Goal: Information Seeking & Learning: Check status

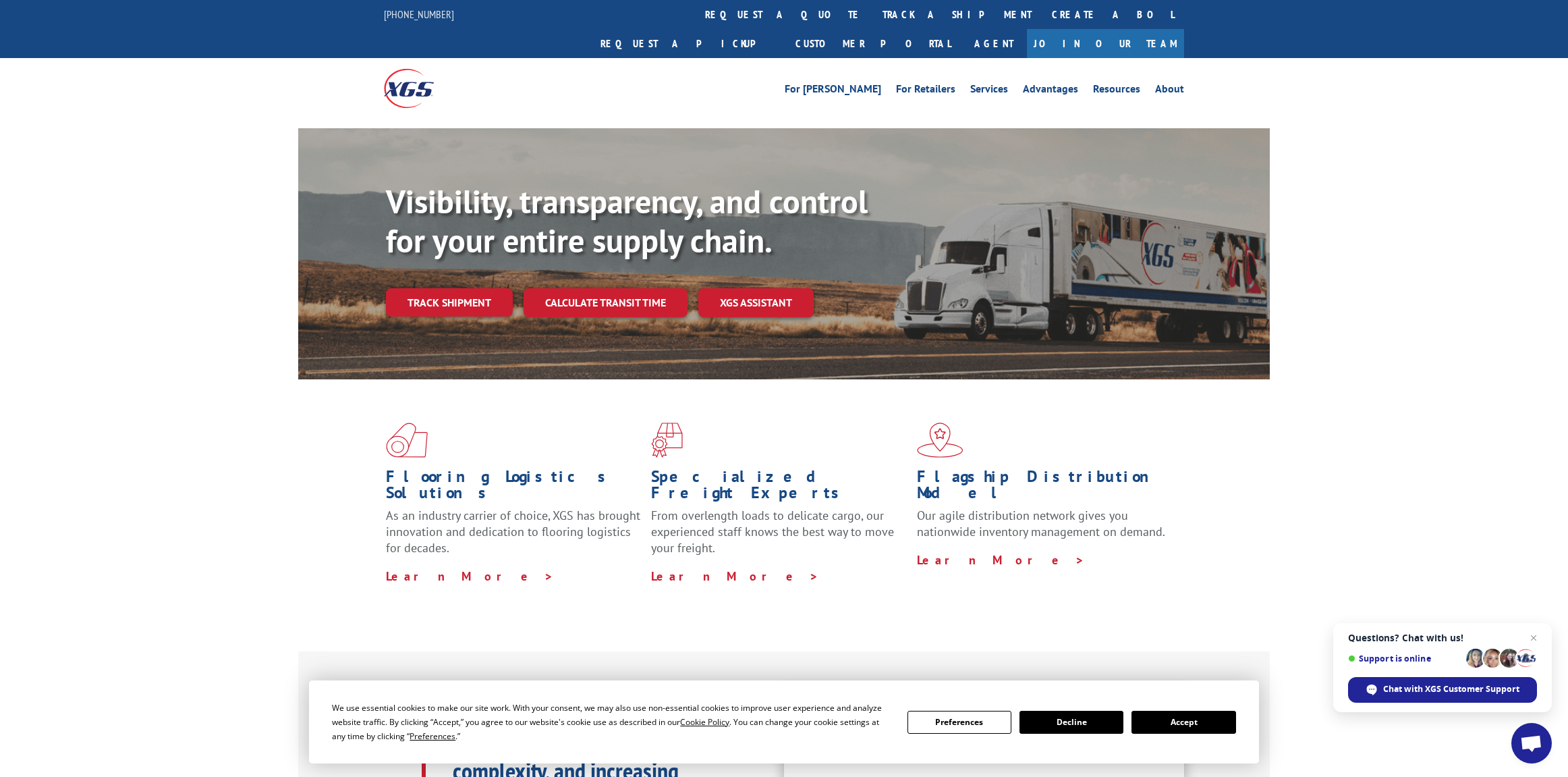
click at [872, 19] on link "track a shipment" at bounding box center [957, 14] width 169 height 29
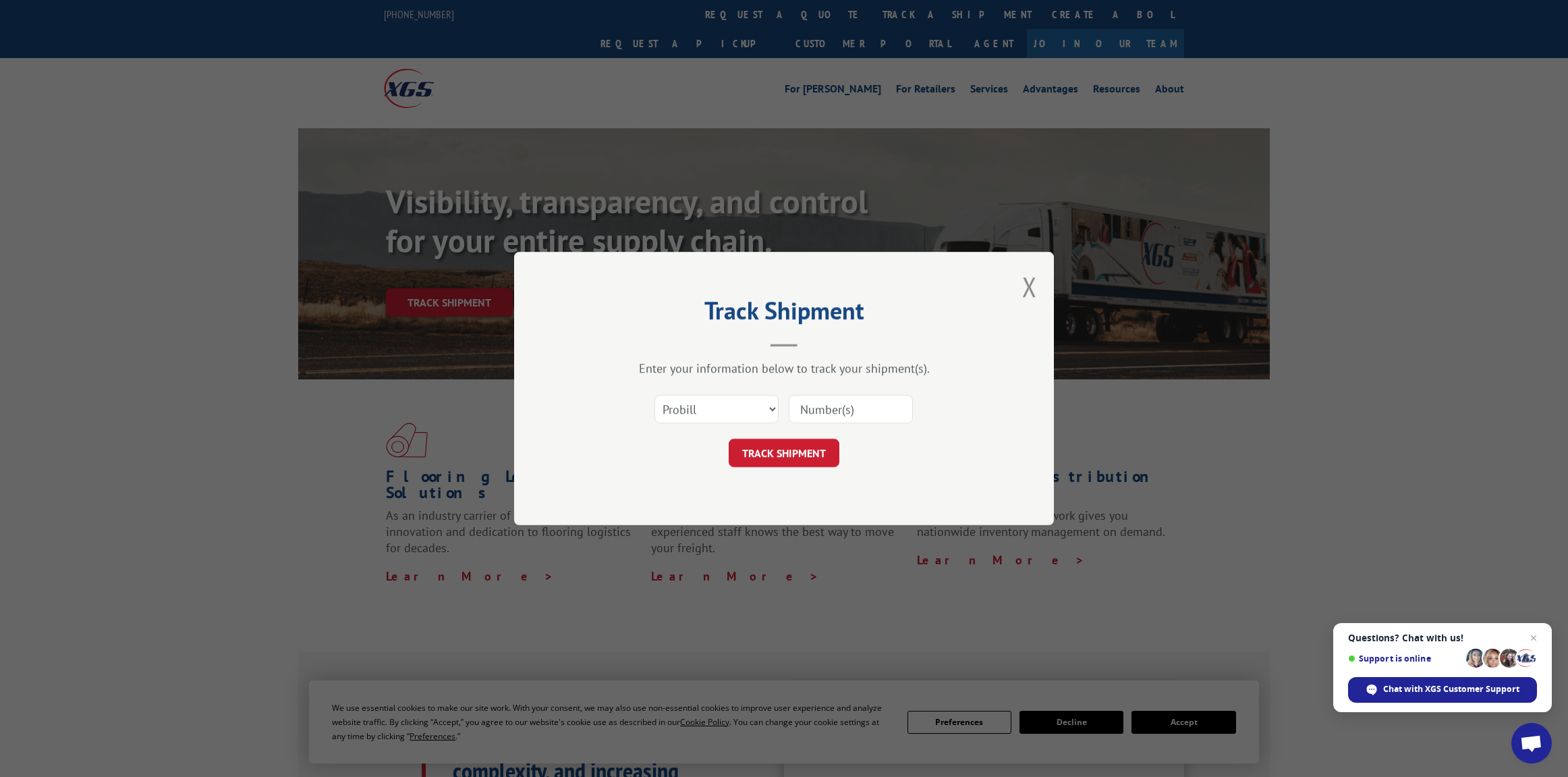
click at [816, 414] on input at bounding box center [851, 408] width 124 height 28
paste input "17637931"
type input "17637931"
click at [762, 447] on button "TRACK SHIPMENT" at bounding box center [784, 452] width 111 height 28
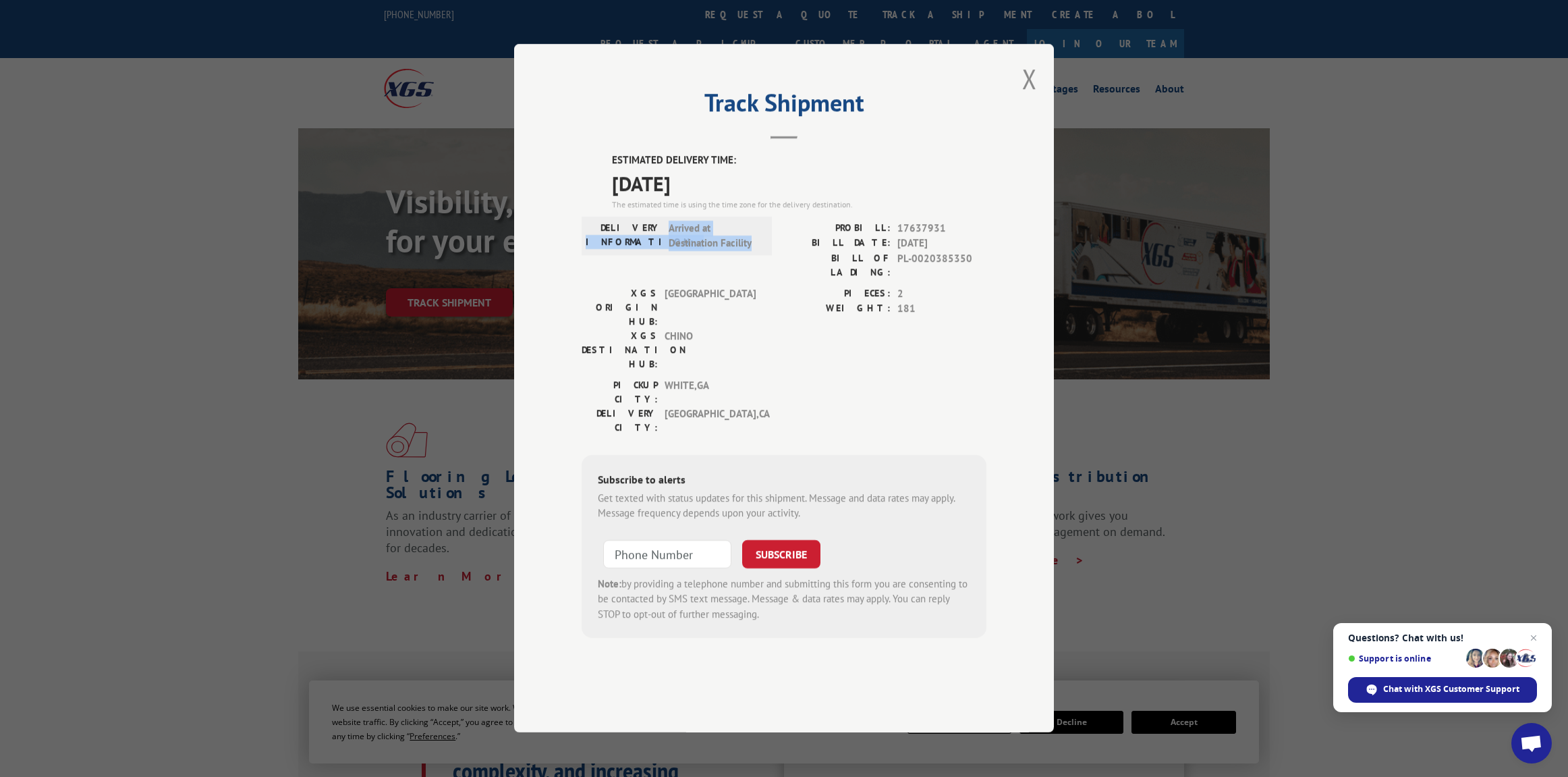
drag, startPoint x: 664, startPoint y: 266, endPoint x: 756, endPoint y: 288, distance: 94.6
click at [756, 251] on div "DELIVERY INFORMATION: Arrived at Destination Facility" at bounding box center [676, 236] width 182 height 30
click at [758, 255] on div "DELIVERY INFORMATION: Arrived at Destination Facility" at bounding box center [676, 236] width 190 height 39
drag, startPoint x: 728, startPoint y: 290, endPoint x: 588, endPoint y: 250, distance: 145.6
click at [580, 256] on div "Track Shipment ESTIMATED DELIVERY TIME: [DATE] The estimated time is using the …" at bounding box center [784, 388] width 540 height 688
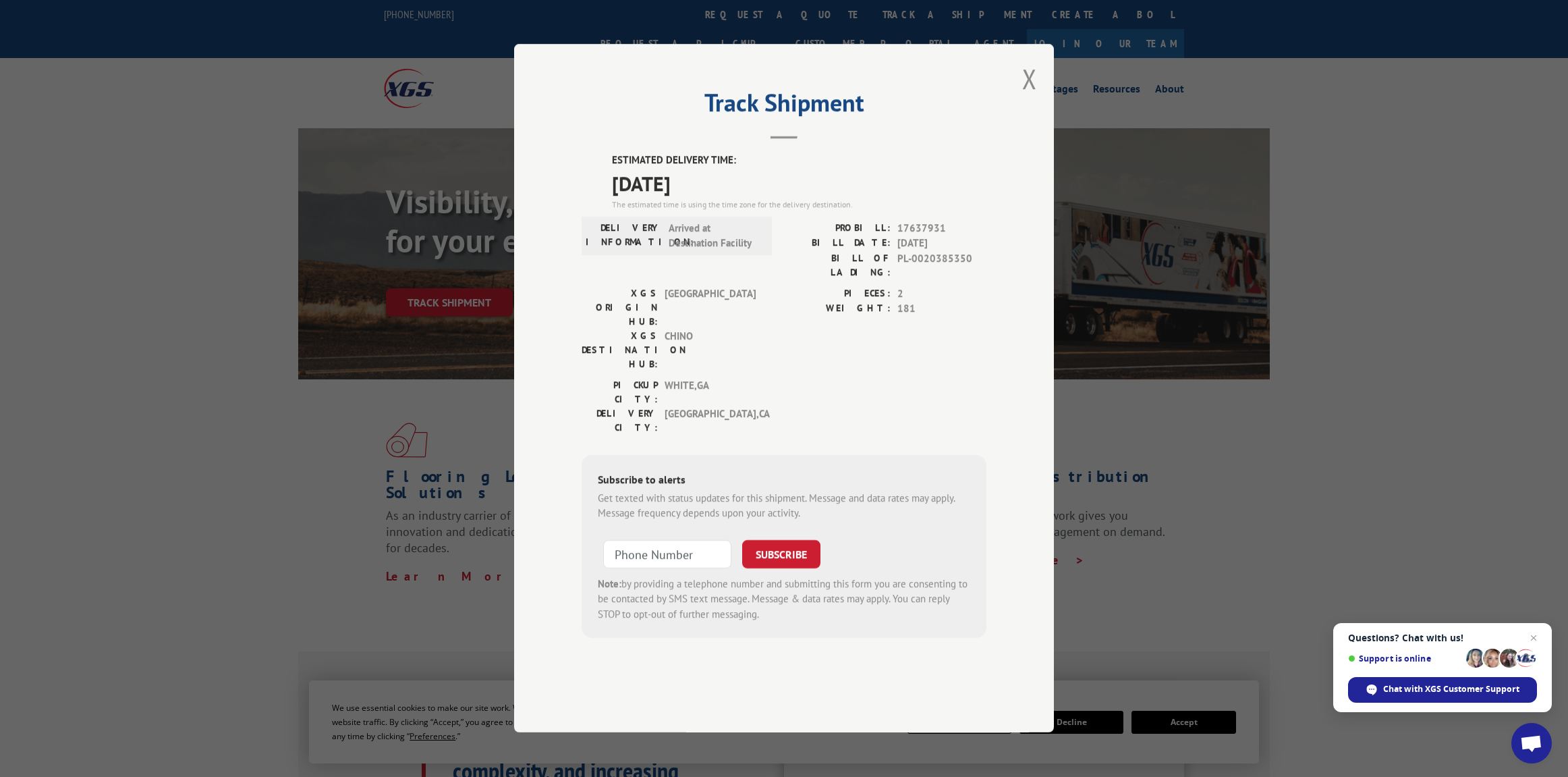
click at [588, 250] on div "ESTIMATED DELIVERY TIME: [DATE] The estimated time is using the time zone for t…" at bounding box center [784, 396] width 405 height 485
drag, startPoint x: 590, startPoint y: 250, endPoint x: 818, endPoint y: 274, distance: 229.3
click at [817, 275] on div "ESTIMATED DELIVERY TIME: [DATE] The estimated time is using the time zone for t…" at bounding box center [784, 396] width 405 height 485
click at [818, 237] on label "PROBILL:" at bounding box center [837, 228] width 107 height 16
click at [1032, 96] on button "Close modal" at bounding box center [1030, 78] width 15 height 36
